Goal: Find specific page/section: Find specific page/section

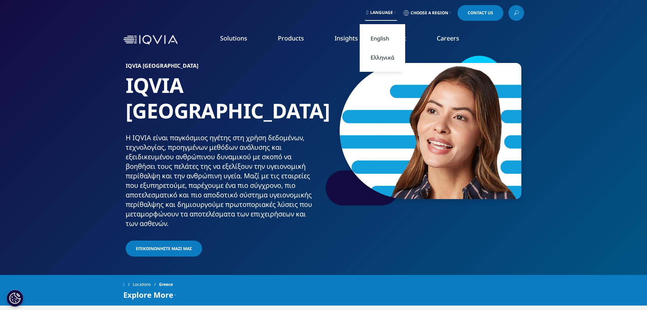
click at [381, 60] on link "Ελληνικά" at bounding box center [383, 57] width 46 height 19
click at [163, 40] on img at bounding box center [150, 40] width 54 height 10
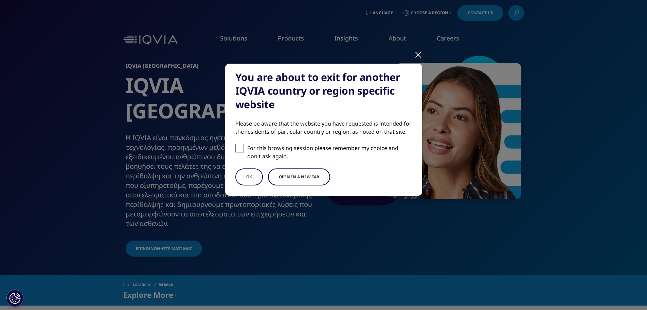
click at [240, 147] on span at bounding box center [240, 148] width 8 height 8
click at [240, 147] on input "For this browsing session please remember my choice and don't ask again." at bounding box center [240, 148] width 8 height 8
checkbox input "true"
click at [297, 178] on button "Open in a new tab" at bounding box center [299, 176] width 62 height 17
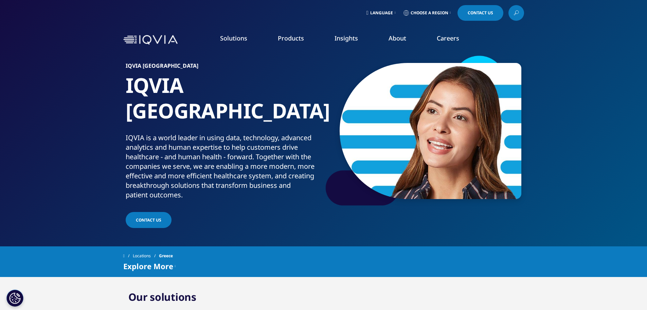
click at [146, 41] on img at bounding box center [150, 40] width 54 height 10
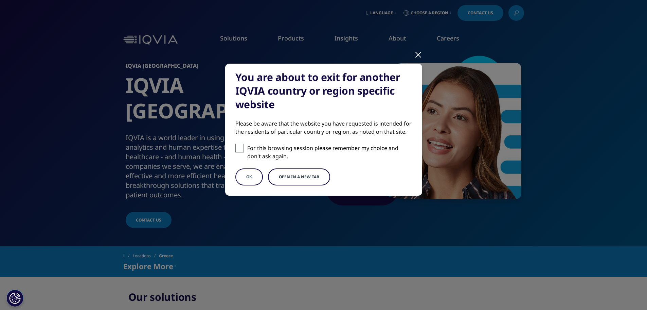
click at [415, 56] on div at bounding box center [419, 54] width 8 height 19
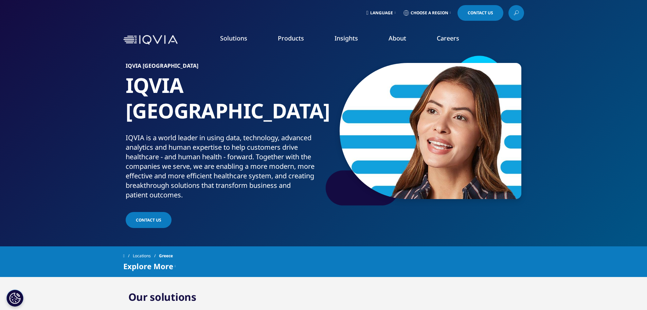
click at [387, 9] on link "Language" at bounding box center [381, 13] width 32 height 16
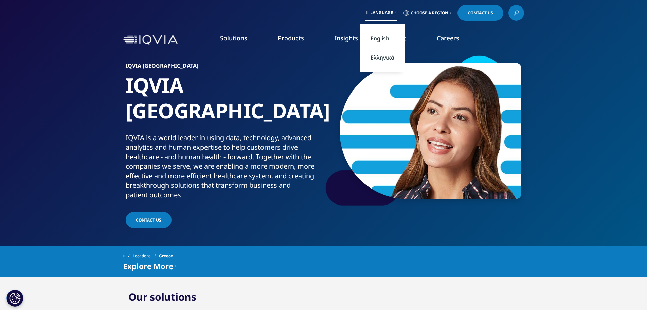
click at [384, 56] on link "Ελληνικά" at bounding box center [383, 57] width 46 height 19
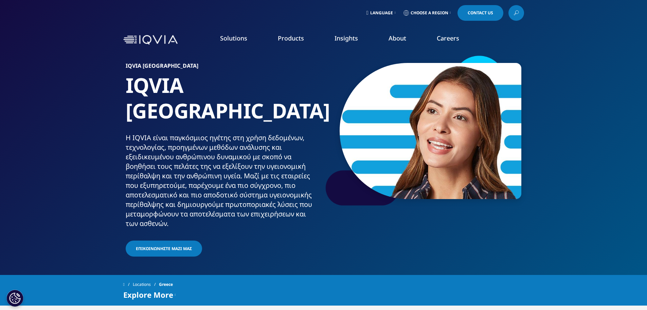
click at [515, 15] on icon at bounding box center [515, 14] width 2 height 2
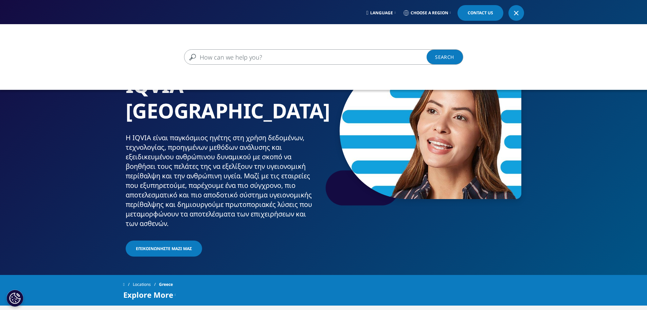
click at [569, 155] on div "Clear Search Loading" at bounding box center [323, 179] width 647 height 310
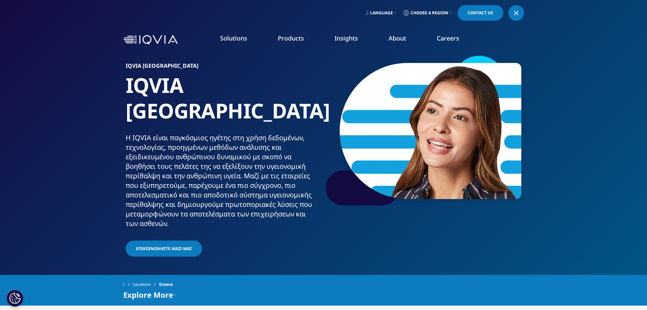
click at [295, 36] on link "Products" at bounding box center [291, 38] width 26 height 8
click at [301, 278] on div "Locations [GEOGRAPHIC_DATA]" at bounding box center [323, 284] width 401 height 12
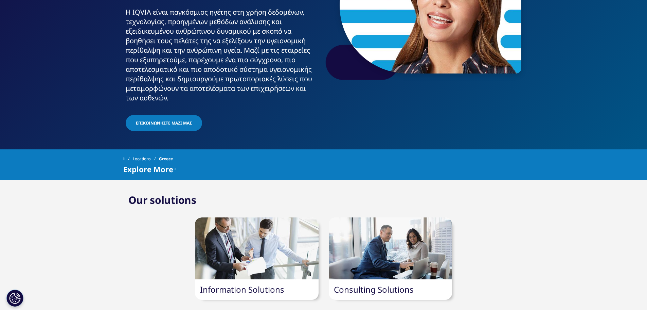
scroll to position [28, 0]
